Goal: Use online tool/utility: Utilize a website feature to perform a specific function

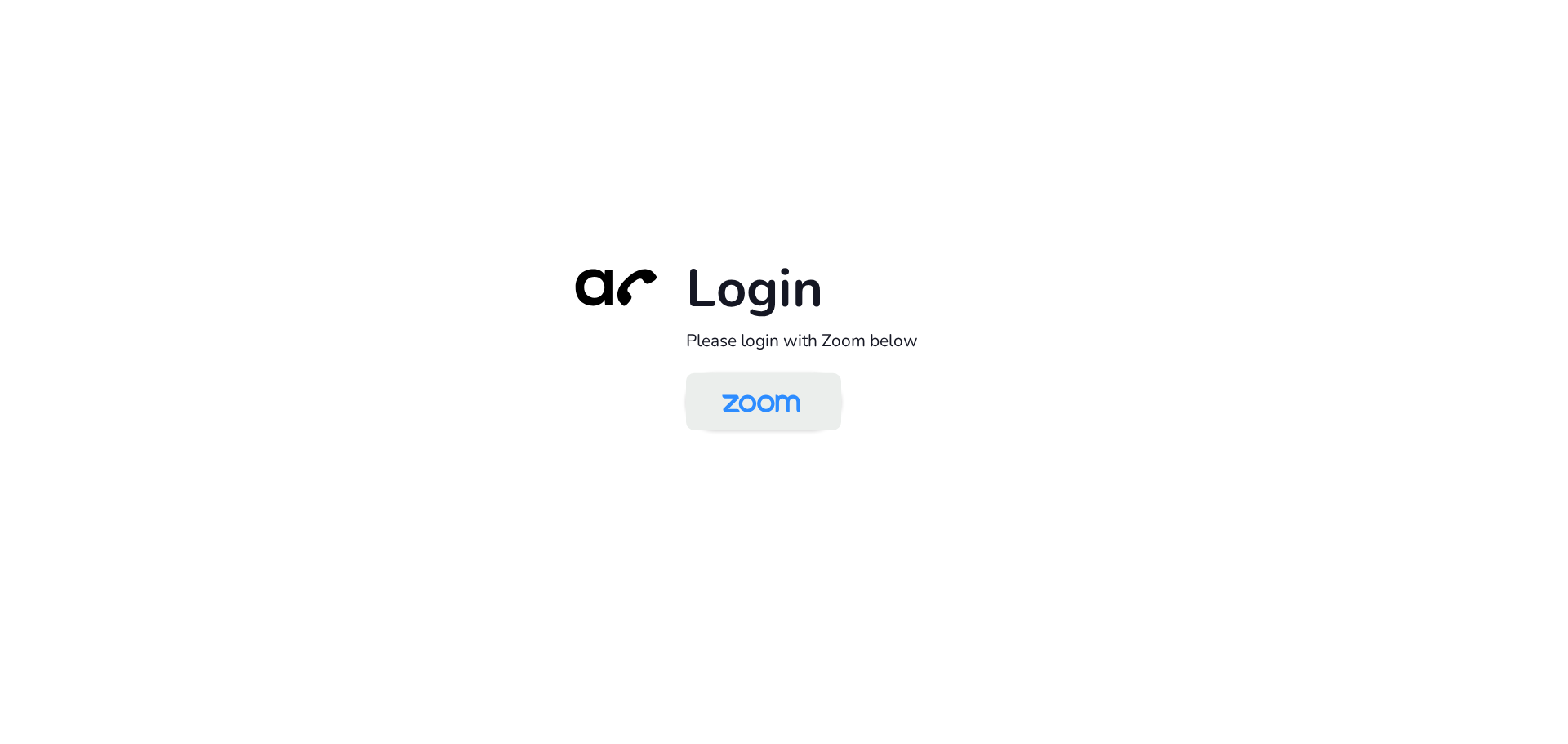
click at [796, 405] on img at bounding box center [761, 402] width 113 height 53
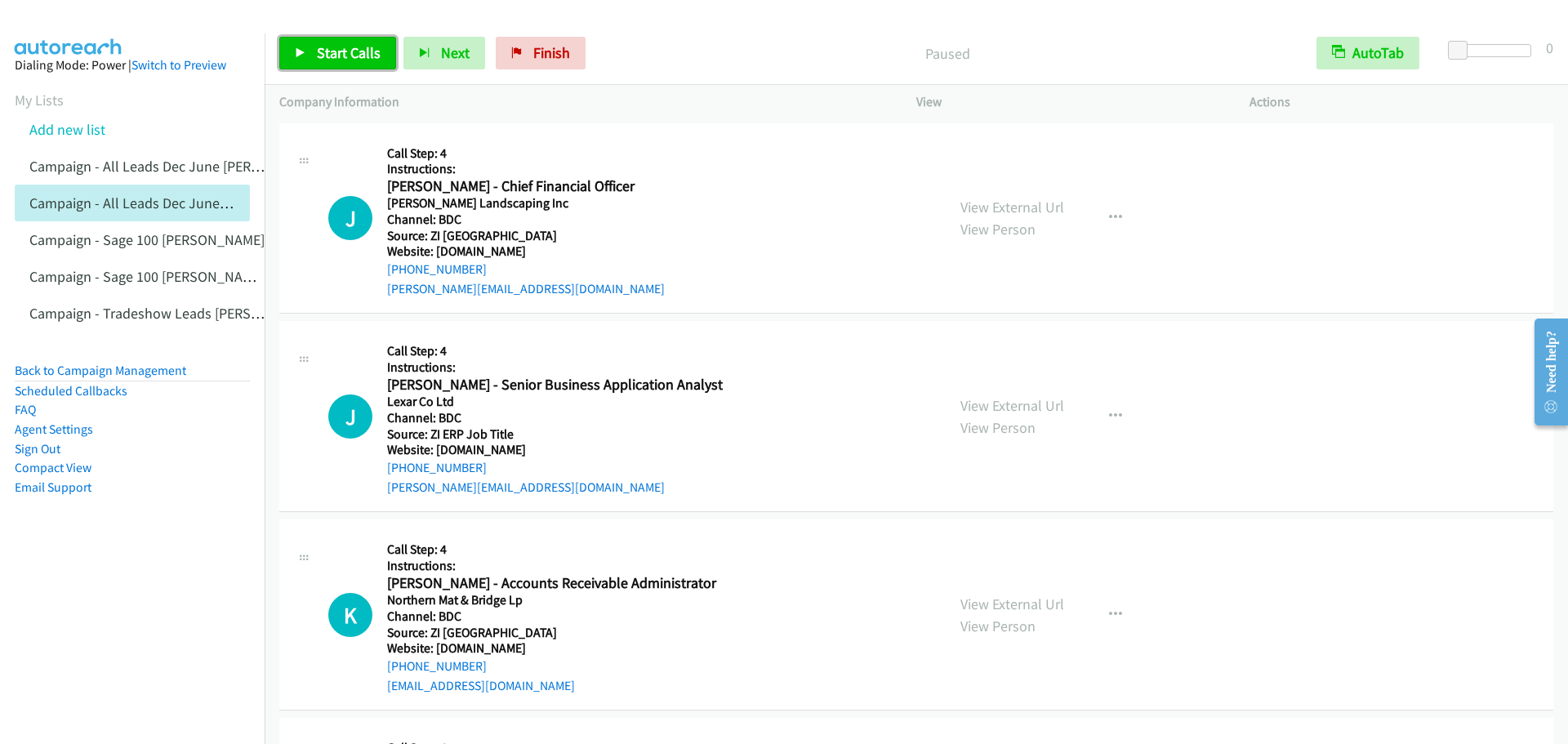
click at [342, 46] on span "Start Calls" at bounding box center [349, 52] width 64 height 19
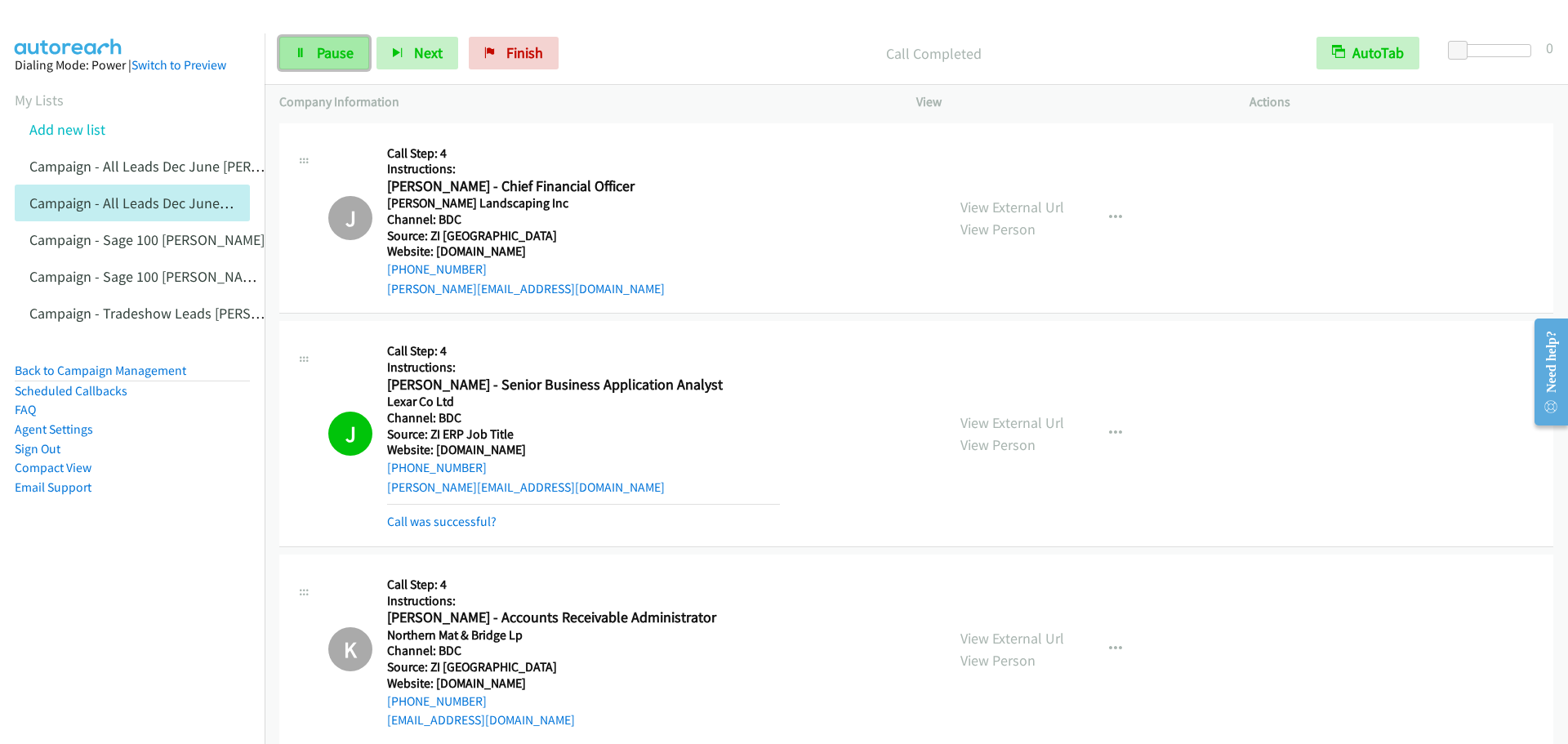
click at [298, 51] on icon at bounding box center [300, 54] width 12 height 12
click at [310, 41] on link "Pause" at bounding box center [324, 53] width 90 height 32
click at [332, 48] on span "Start Calls" at bounding box center [349, 52] width 64 height 19
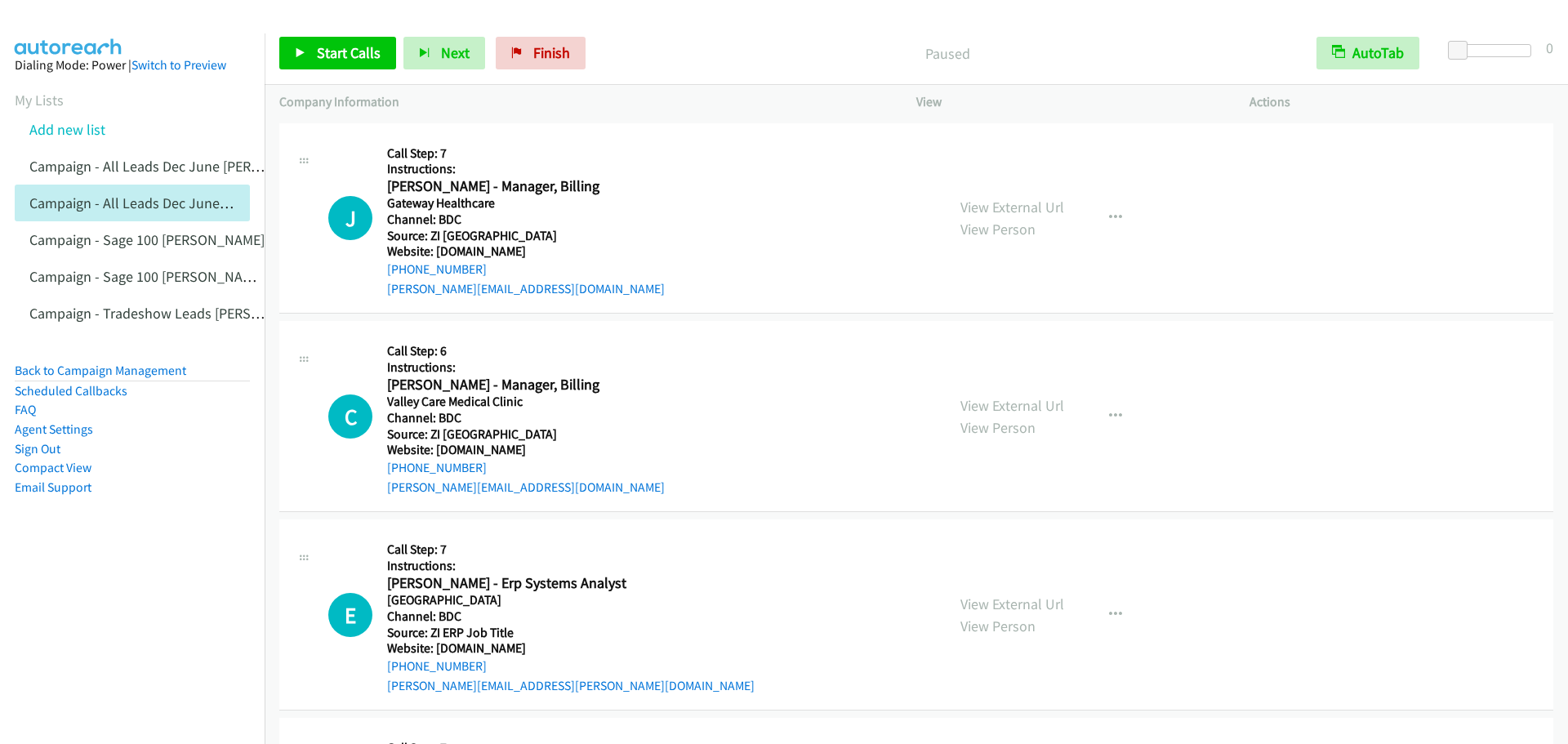
click at [311, 35] on div "Start Calls Pause Next Finish Paused AutoTab AutoTab 0" at bounding box center [916, 54] width 1303 height 63
click at [303, 54] on icon at bounding box center [300, 54] width 12 height 12
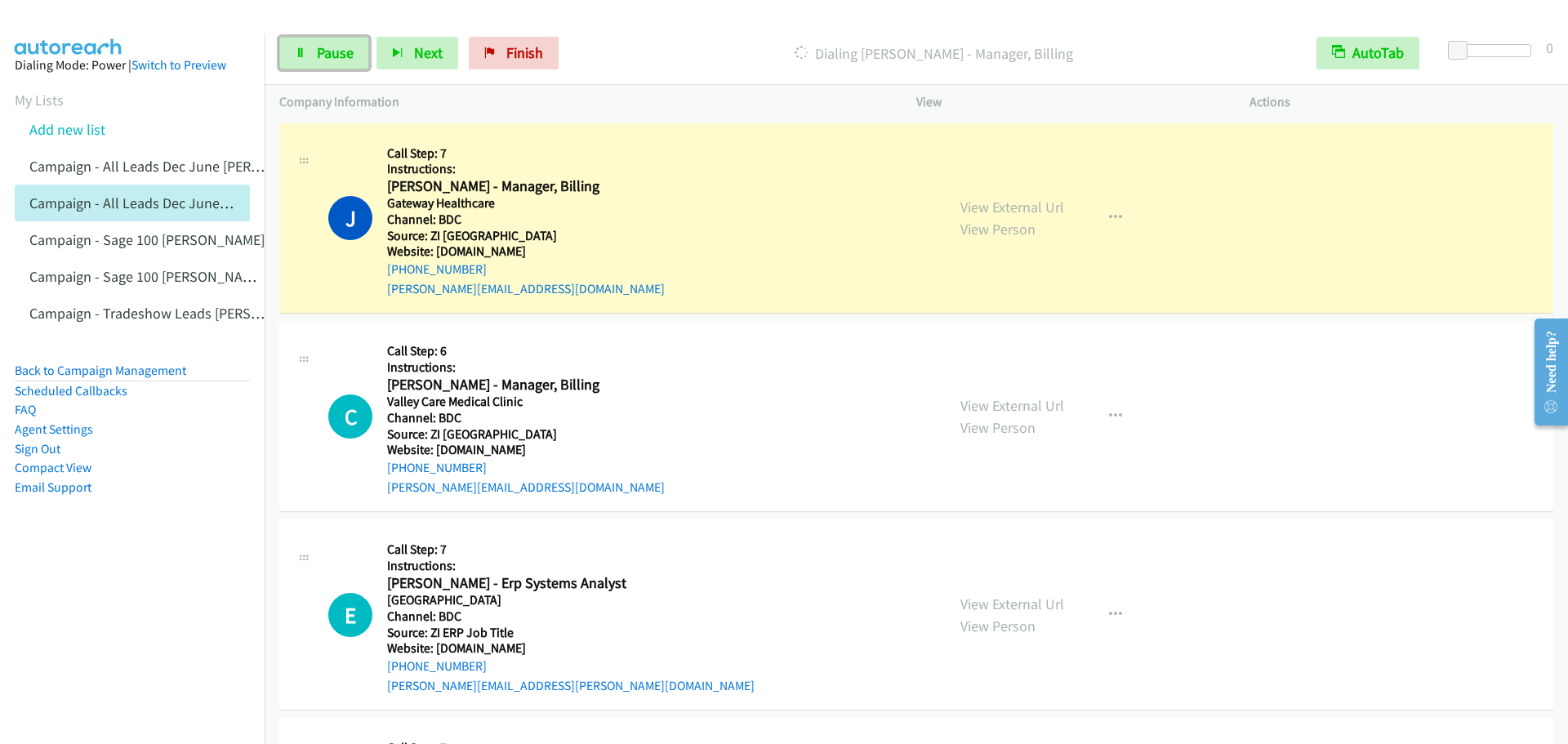
drag, startPoint x: 302, startPoint y: 46, endPoint x: 307, endPoint y: 3, distance: 43.3
click at [302, 46] on link "Pause" at bounding box center [324, 53] width 90 height 32
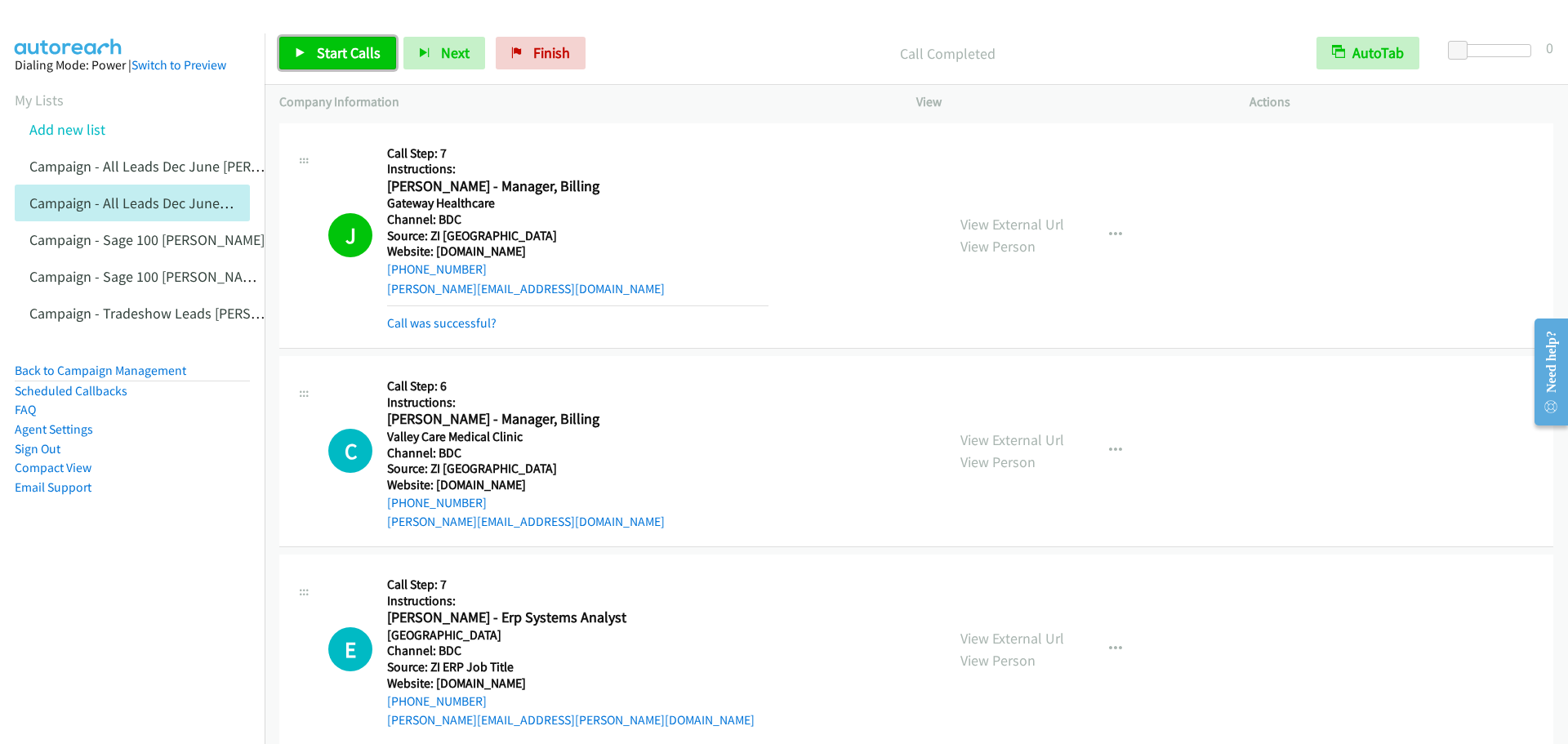
click at [317, 63] on link "Start Calls" at bounding box center [338, 53] width 116 height 32
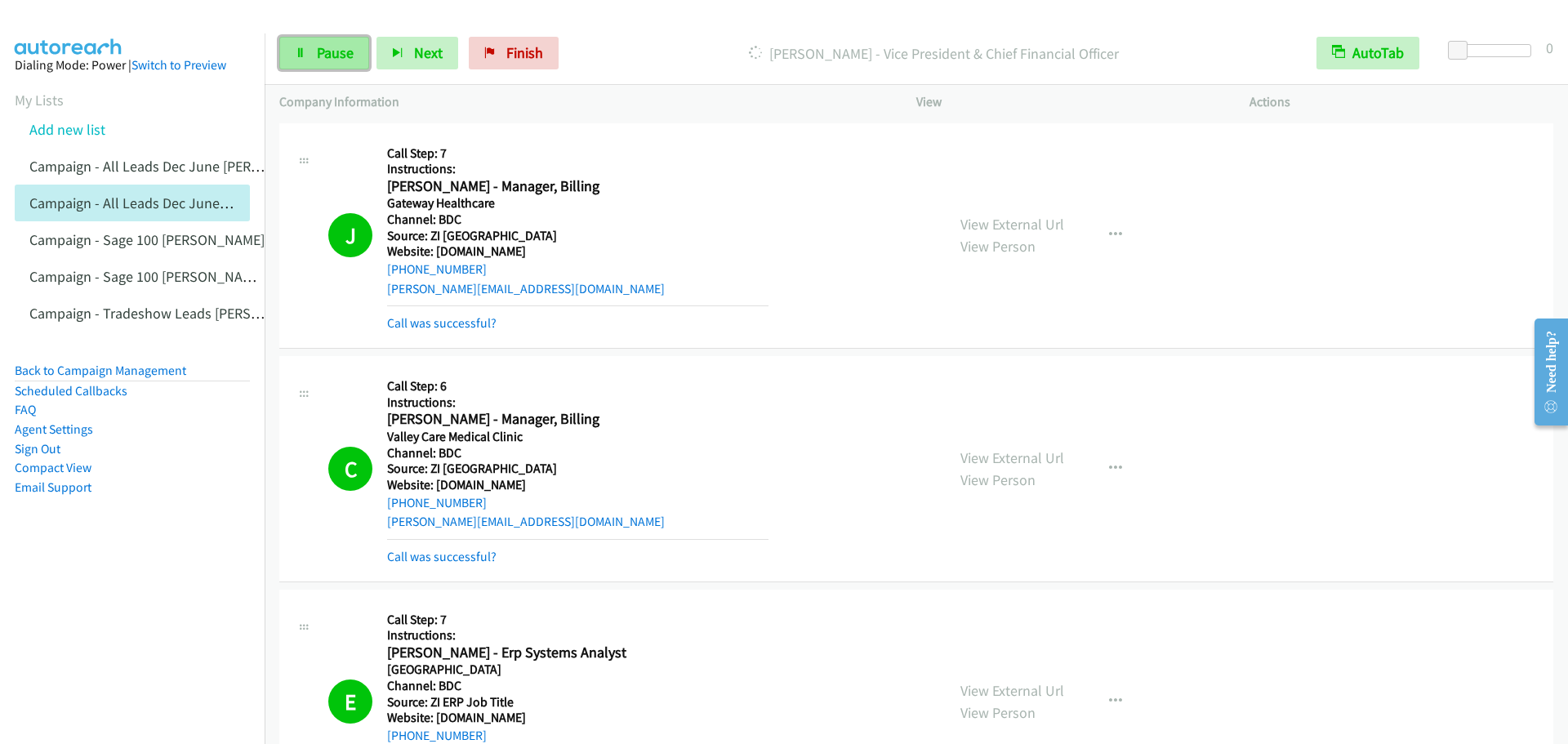
click at [306, 47] on link "Pause" at bounding box center [324, 53] width 90 height 32
click at [351, 68] on link "Start Calls" at bounding box center [338, 53] width 116 height 32
click at [323, 40] on link "Pause" at bounding box center [324, 53] width 90 height 32
click at [305, 62] on link "Start Calls" at bounding box center [338, 53] width 116 height 32
click at [296, 45] on link "Pause" at bounding box center [324, 53] width 90 height 32
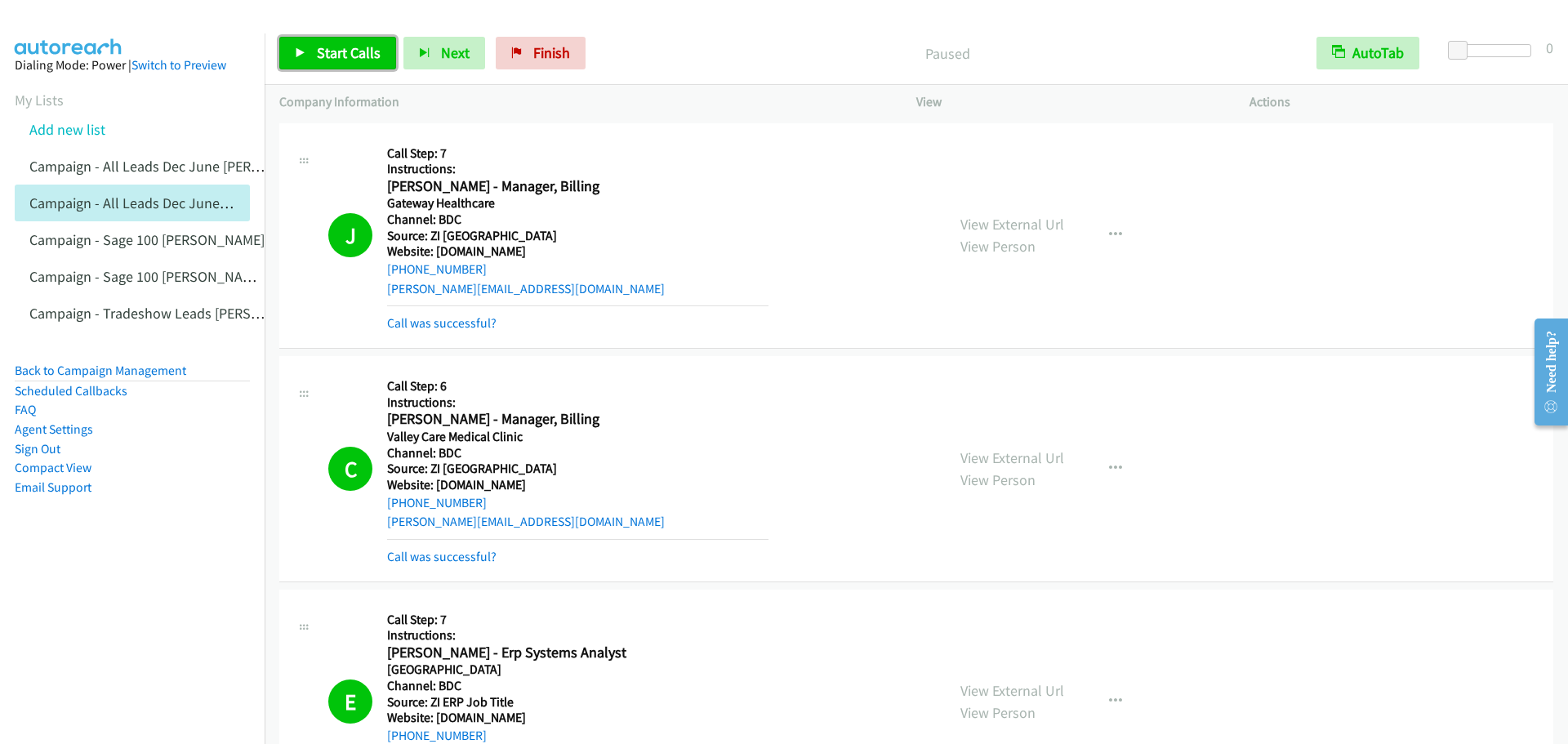
click at [342, 61] on span "Start Calls" at bounding box center [349, 52] width 64 height 19
click at [333, 60] on span "Pause" at bounding box center [335, 52] width 37 height 19
click at [320, 47] on span "Start Calls" at bounding box center [349, 52] width 64 height 19
click at [330, 59] on span "Pause" at bounding box center [335, 52] width 37 height 19
click at [330, 59] on span "Start Calls" at bounding box center [349, 52] width 64 height 19
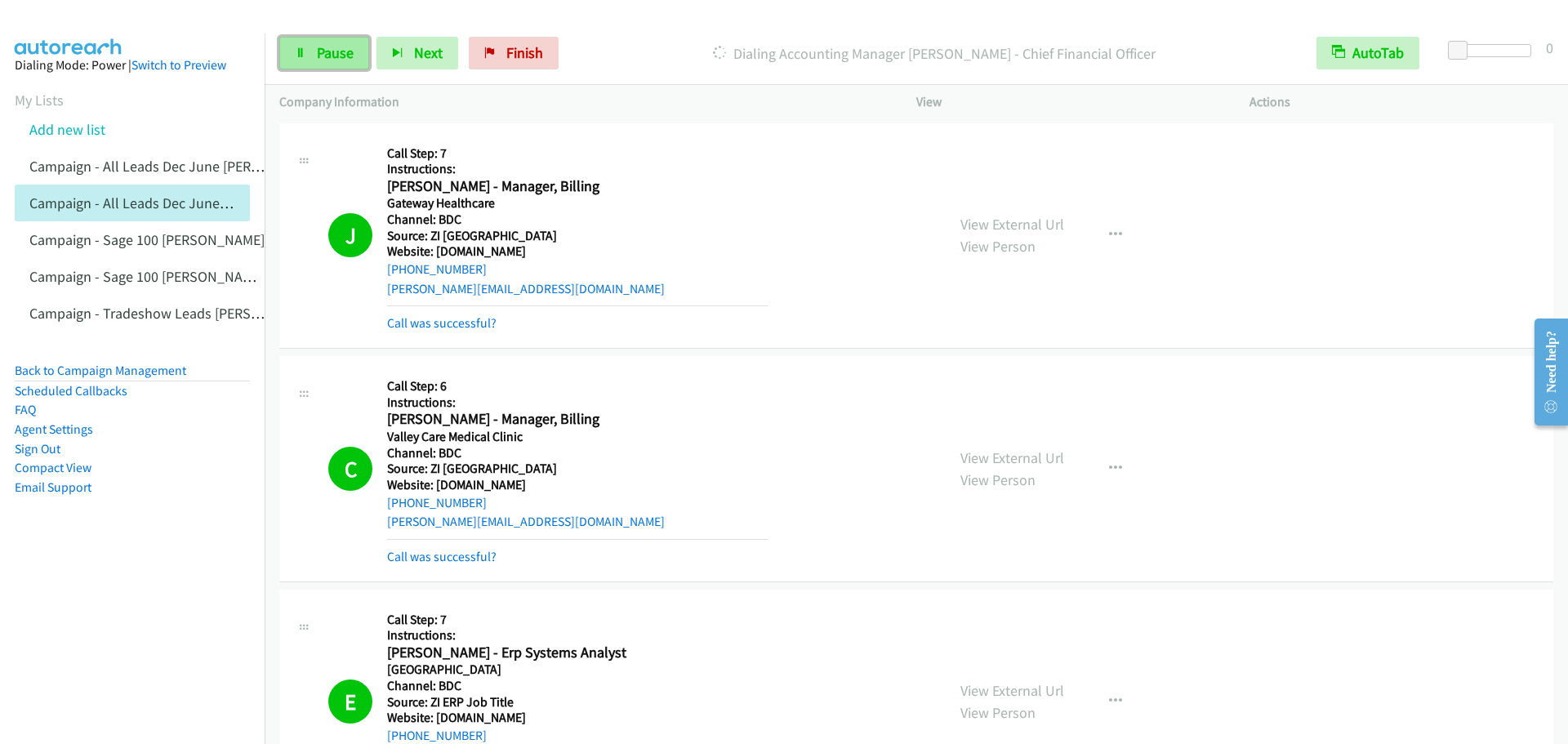
click at [290, 45] on link "Pause" at bounding box center [324, 53] width 90 height 32
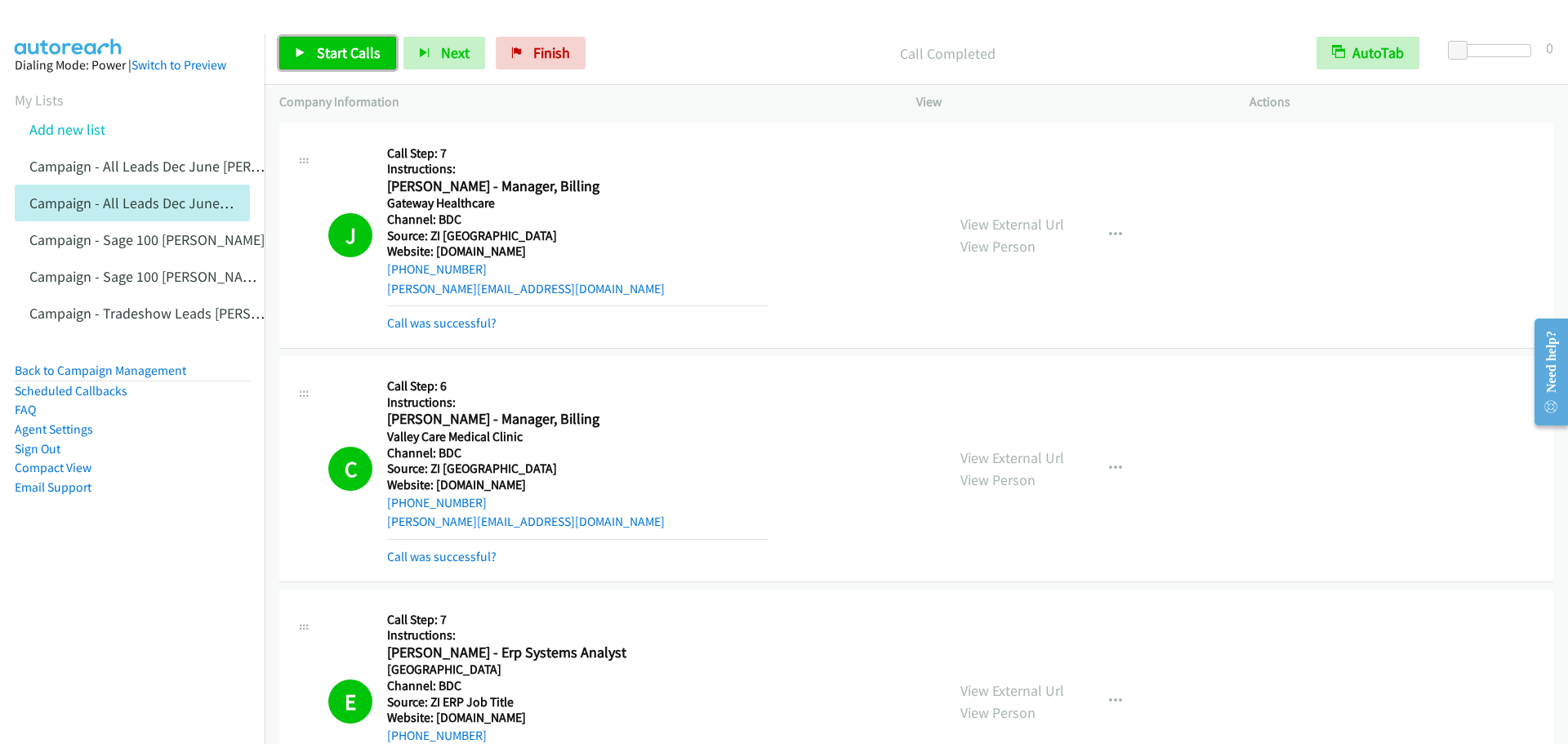
click at [323, 41] on link "Start Calls" at bounding box center [338, 53] width 116 height 32
